Goal: Information Seeking & Learning: Learn about a topic

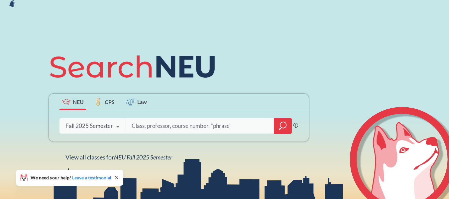
scroll to position [42, 0]
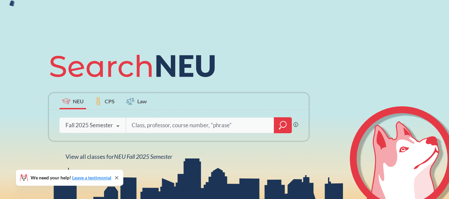
click at [111, 127] on div "Fall 2025 Semester" at bounding box center [89, 125] width 48 height 7
click at [149, 127] on input "search" at bounding box center [200, 125] width 138 height 14
click at [207, 127] on input "search" at bounding box center [200, 125] width 138 height 14
type input "CS 2101"
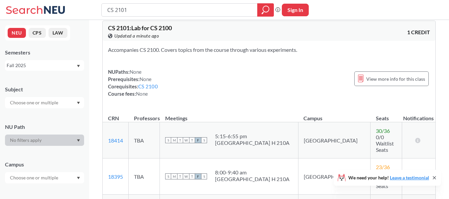
scroll to position [118, 0]
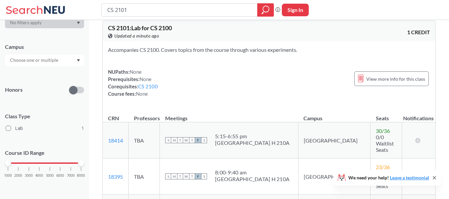
click at [37, 53] on div "Campus" at bounding box center [44, 51] width 79 height 29
click at [43, 58] on input "text" at bounding box center [35, 60] width 56 height 8
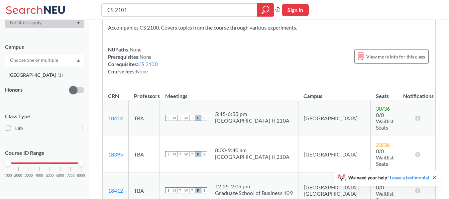
scroll to position [34, 0]
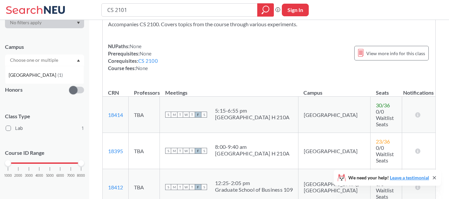
click at [75, 63] on div at bounding box center [44, 59] width 79 height 11
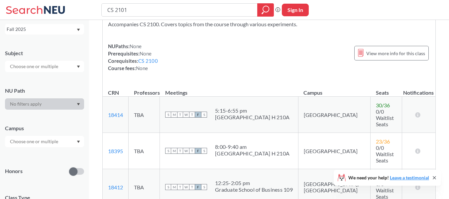
scroll to position [0, 0]
